Goal: Register for event/course

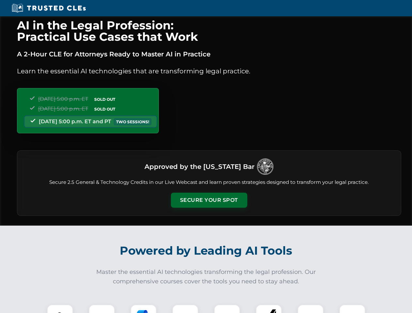
click at [209, 200] on button "Secure Your Spot" at bounding box center [209, 200] width 76 height 15
click at [60, 309] on img at bounding box center [60, 317] width 19 height 19
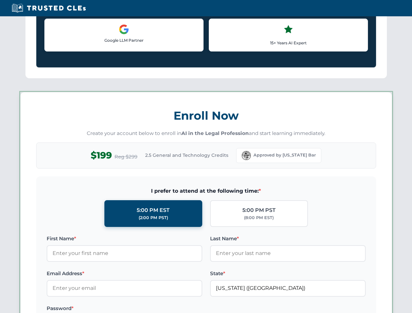
click at [144, 309] on label "Password *" at bounding box center [125, 309] width 156 height 8
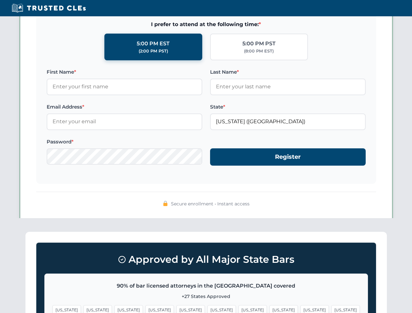
click at [301, 309] on span "[US_STATE]" at bounding box center [315, 310] width 28 height 9
